Goal: Task Accomplishment & Management: Use online tool/utility

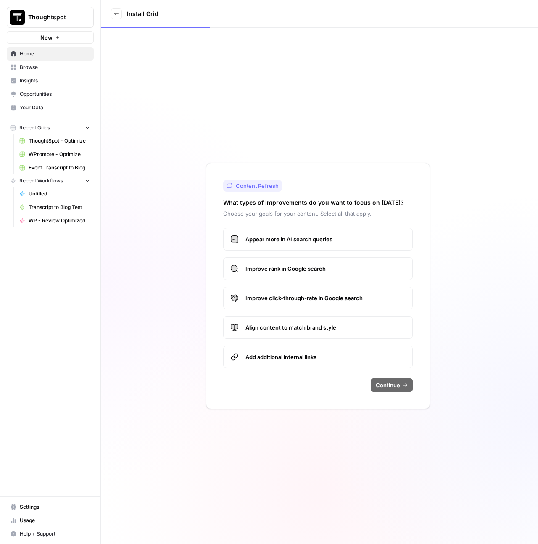
click at [42, 69] on span "Browse" at bounding box center [55, 68] width 70 height 8
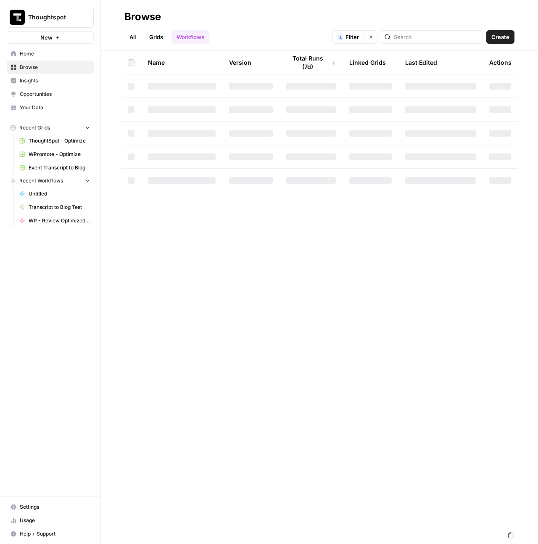
click at [161, 36] on link "Grids" at bounding box center [156, 36] width 24 height 13
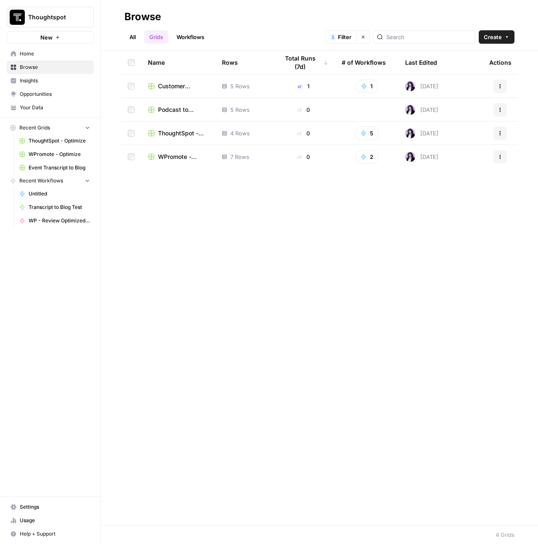
click at [172, 133] on span "ThoughtSpot - Optimize" at bounding box center [183, 133] width 50 height 8
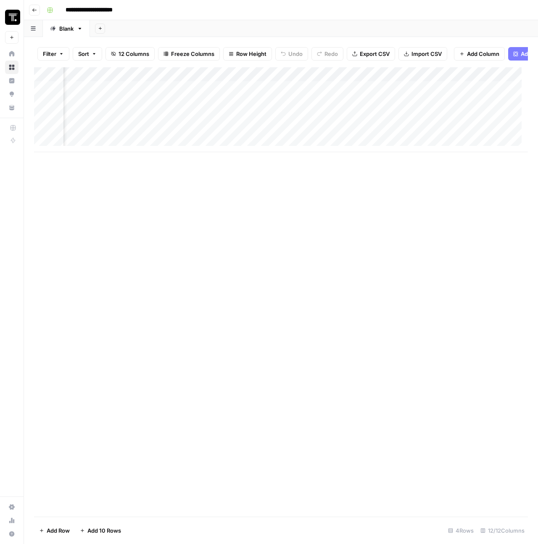
scroll to position [0, 76]
click at [34, 13] on button "Go back" at bounding box center [34, 10] width 11 height 11
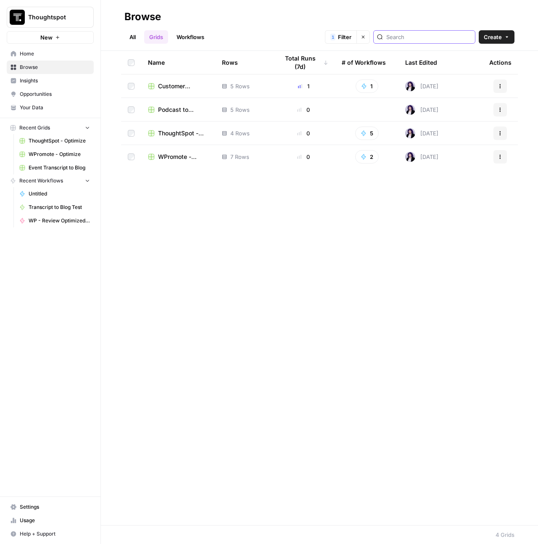
click at [429, 37] on input "search" at bounding box center [429, 37] width 85 height 8
click at [366, 37] on icon "button" at bounding box center [363, 36] width 5 height 5
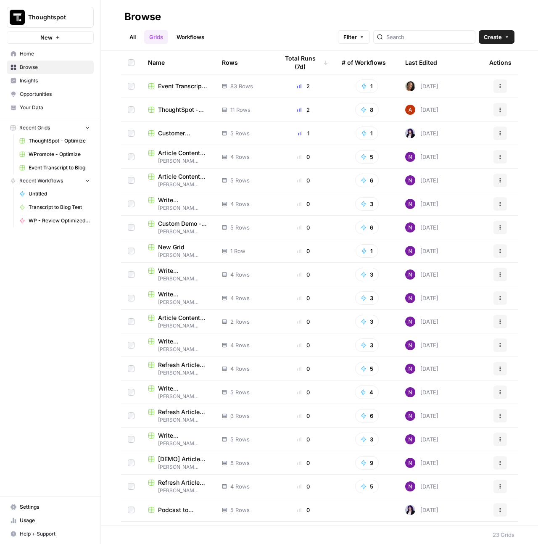
click at [365, 38] on icon "button" at bounding box center [362, 36] width 5 height 5
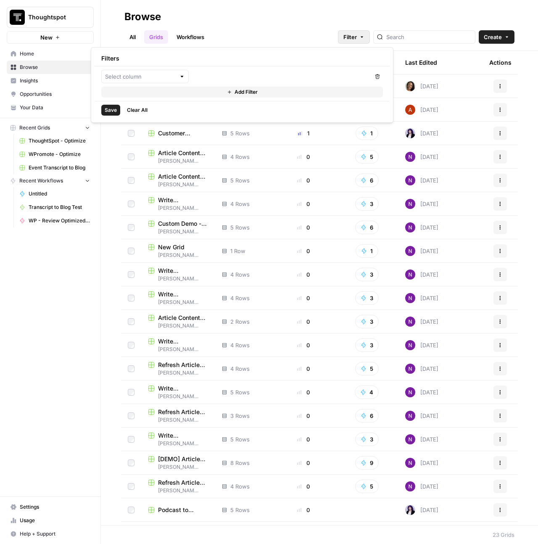
click at [253, 88] on span "Add Filter" at bounding box center [246, 92] width 23 height 8
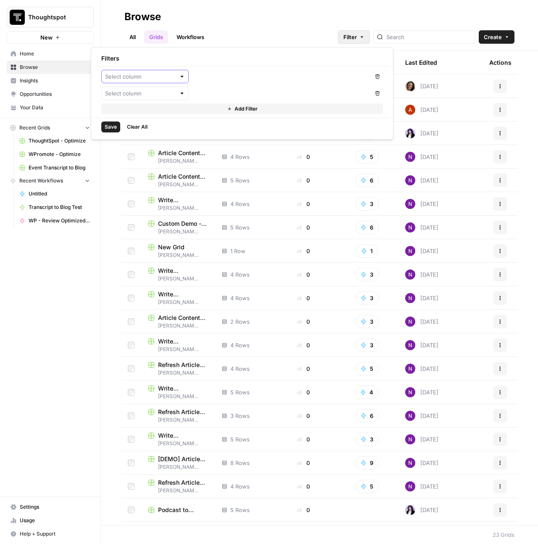
click at [160, 79] on input "text" at bounding box center [140, 76] width 71 height 8
drag, startPoint x: 233, startPoint y: 85, endPoint x: 174, endPoint y: 89, distance: 59.5
click at [233, 85] on div "Remove Remove Add Filter" at bounding box center [242, 91] width 295 height 51
click at [167, 91] on input "text" at bounding box center [140, 93] width 71 height 8
click at [153, 158] on span "Last Edited By" at bounding box center [148, 160] width 61 height 8
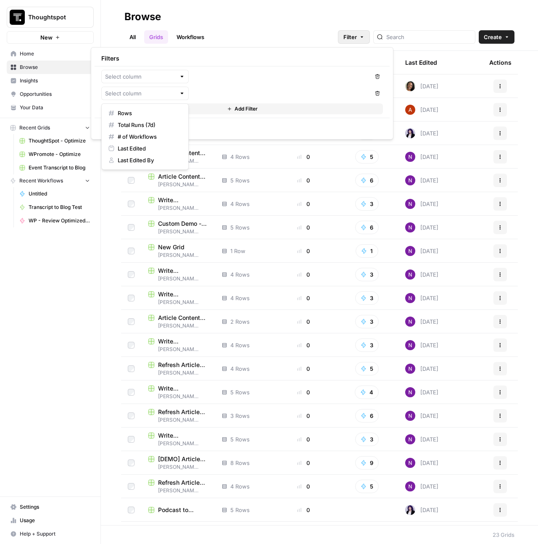
type input "Last Edited By"
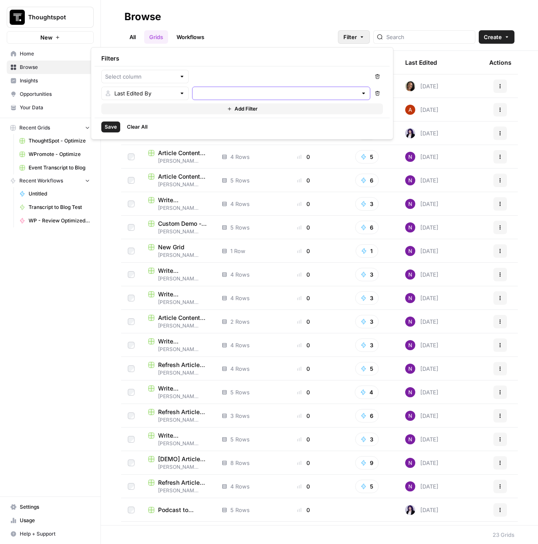
click at [212, 94] on input "text" at bounding box center [277, 93] width 162 height 8
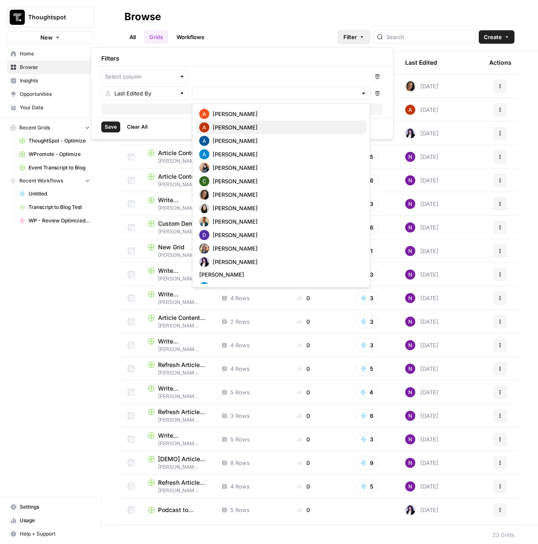
click at [227, 125] on span "[PERSON_NAME]" at bounding box center [286, 127] width 147 height 8
type input "[PERSON_NAME]"
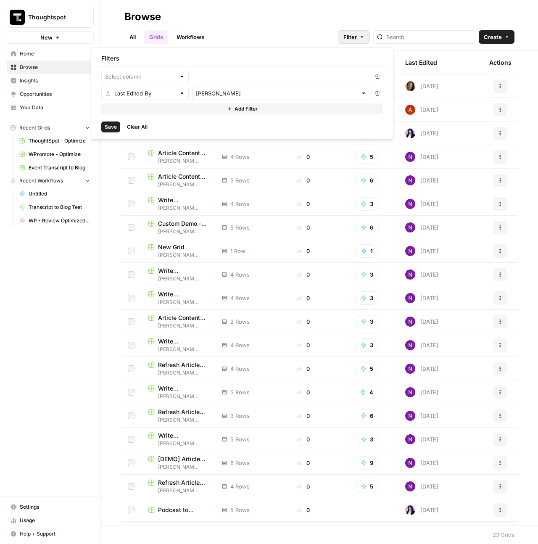
click at [114, 125] on span "Save" at bounding box center [111, 127] width 12 height 8
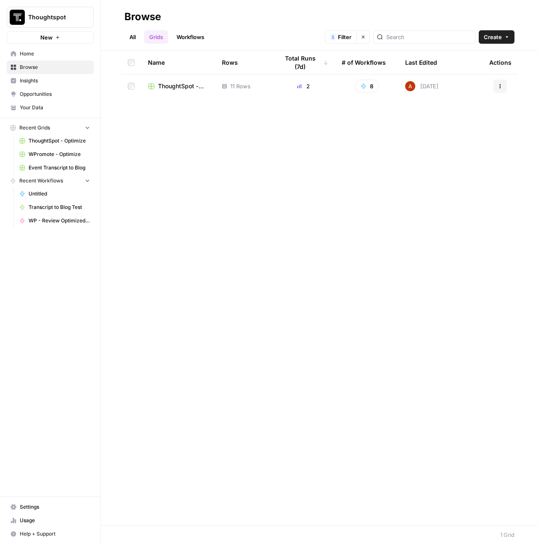
click at [173, 85] on span "ThoughtSpot - New" at bounding box center [183, 86] width 50 height 8
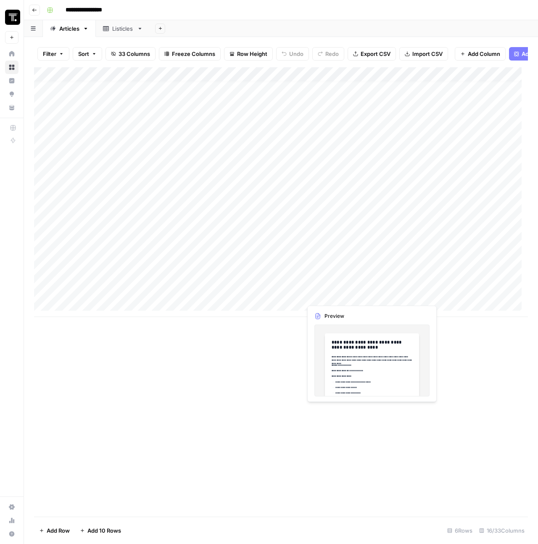
scroll to position [6, 2]
click at [342, 281] on div "Add Column" at bounding box center [281, 192] width 494 height 250
click at [376, 281] on div "Add Column" at bounding box center [281, 192] width 494 height 250
click at [277, 281] on div "Add Column" at bounding box center [281, 192] width 494 height 250
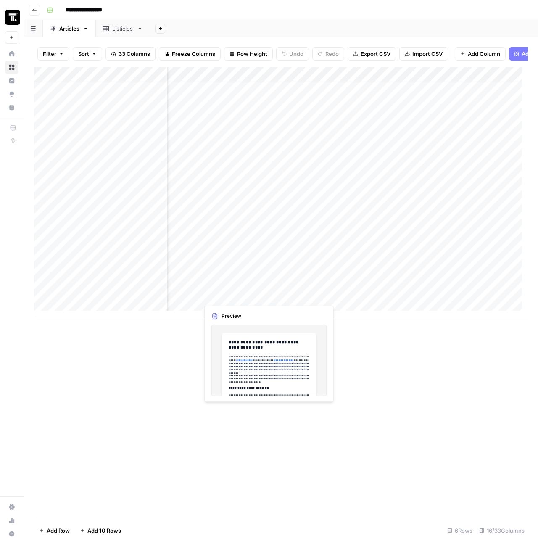
click at [369, 275] on div "Add Column" at bounding box center [281, 192] width 494 height 250
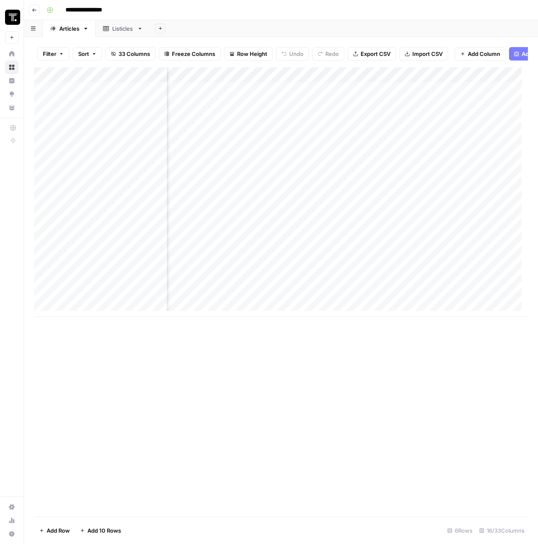
scroll to position [6, 755]
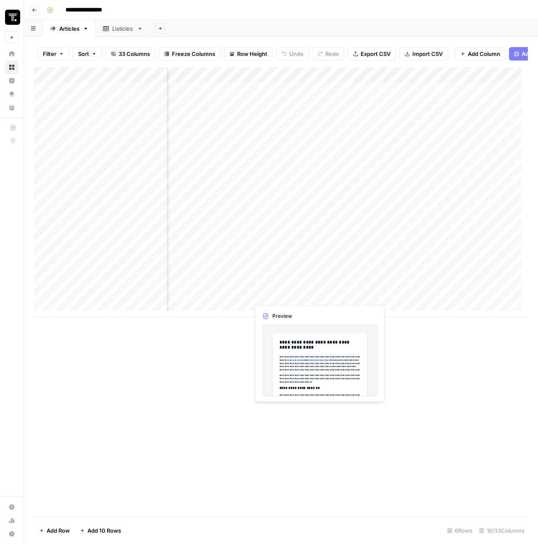
click at [305, 282] on div "Add Column" at bounding box center [281, 192] width 494 height 250
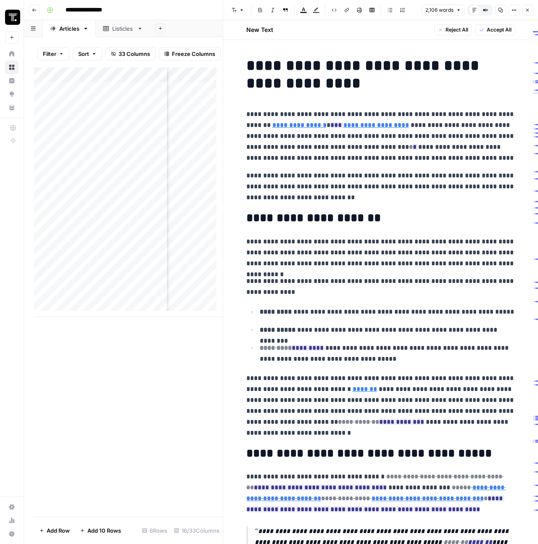
click at [527, 10] on icon "button" at bounding box center [527, 10] width 5 height 5
